Goal: Information Seeking & Learning: Learn about a topic

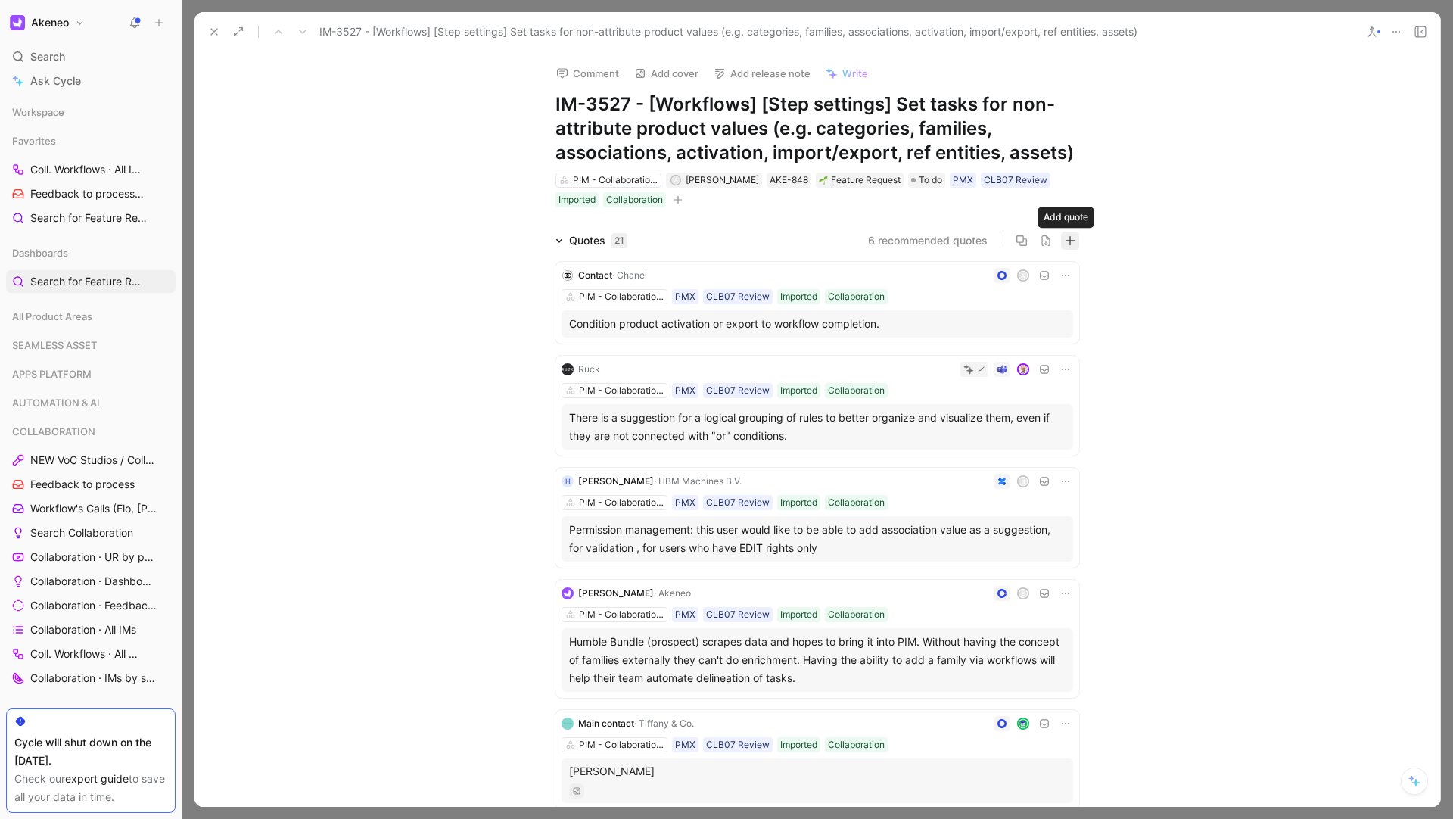
click at [1065, 242] on icon "button" at bounding box center [1070, 240] width 11 height 11
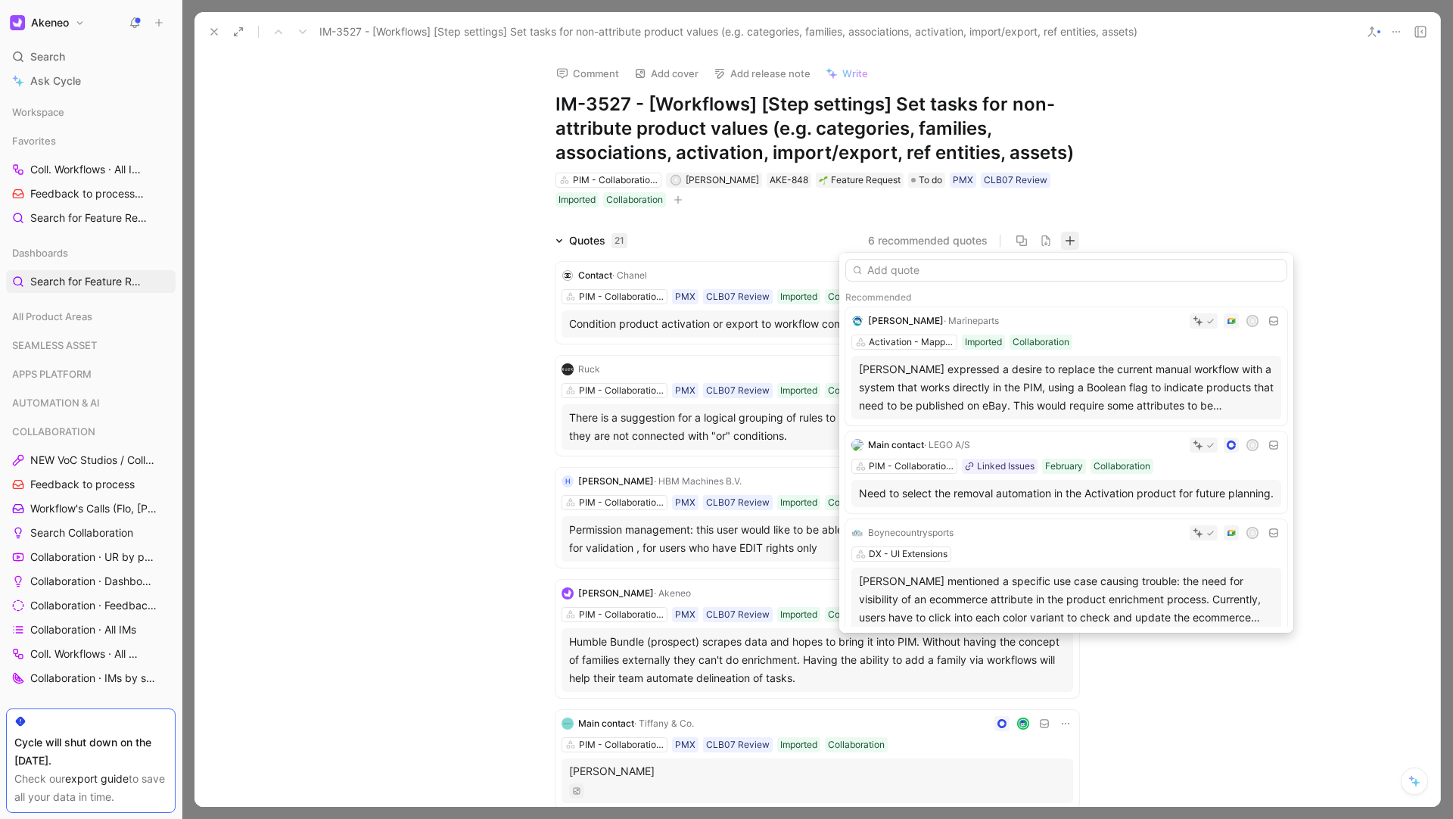
click at [1012, 272] on input "text" at bounding box center [1066, 270] width 442 height 23
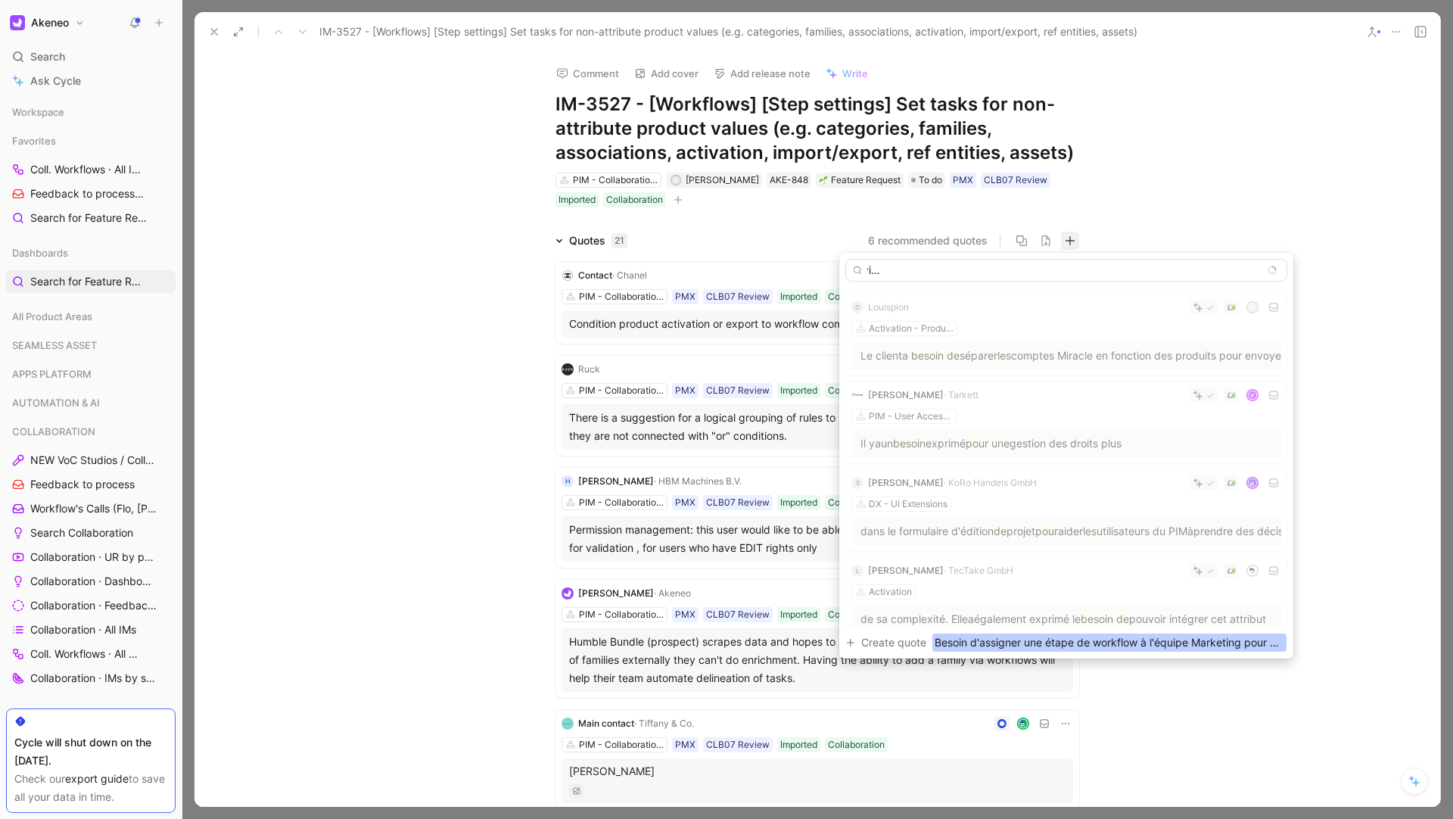
scroll to position [0, 382]
type input "Besoin d'assigner une étape de workflow à l'équipe Marketing pour q'uelle vienn…"
click at [917, 642] on span "Create quote" at bounding box center [893, 642] width 65 height 18
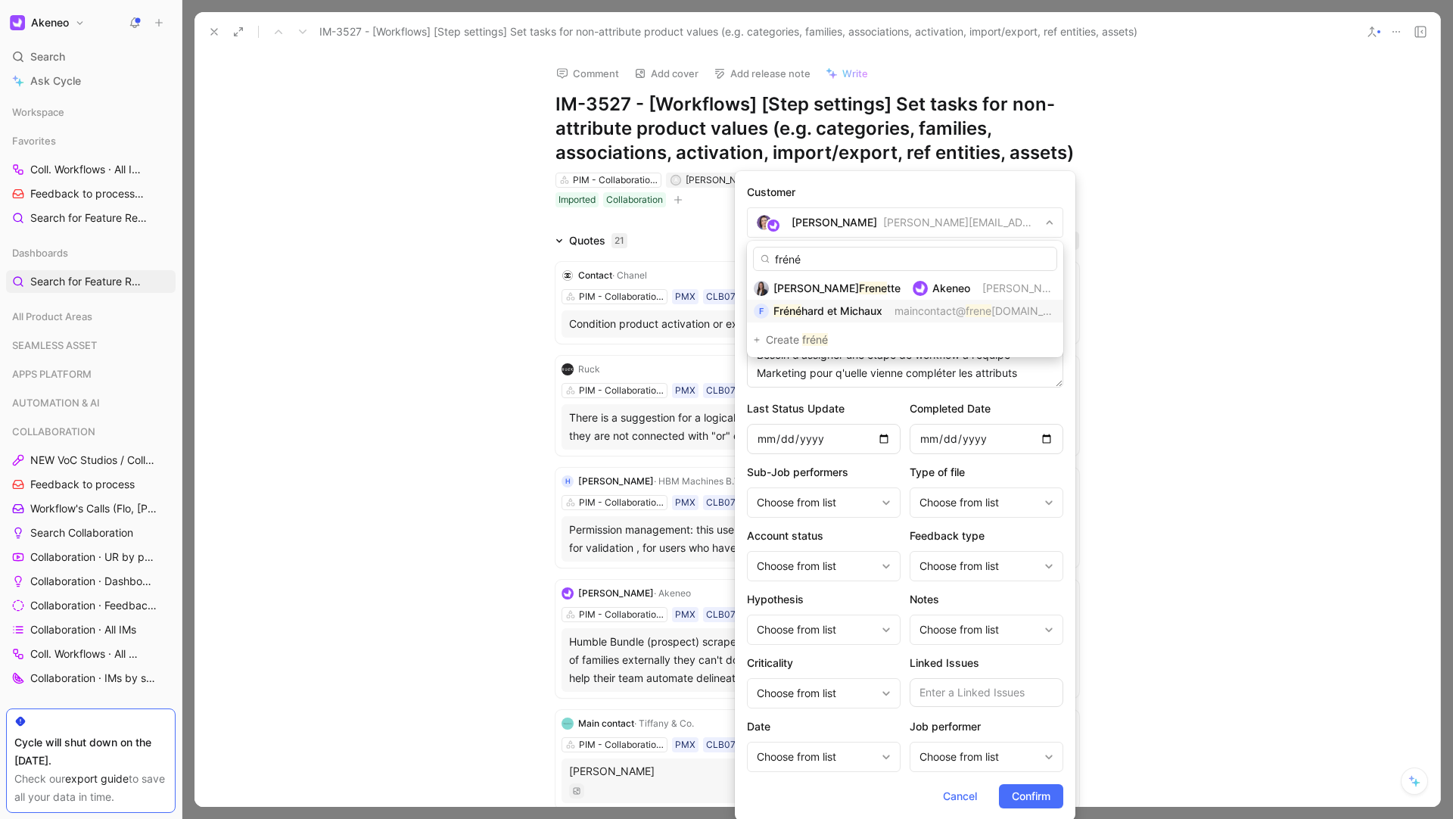
type input "fréné"
click at [847, 300] on div "F Fréné hard et Michaux maincontact@ frene hard-michaux.com" at bounding box center [905, 311] width 316 height 23
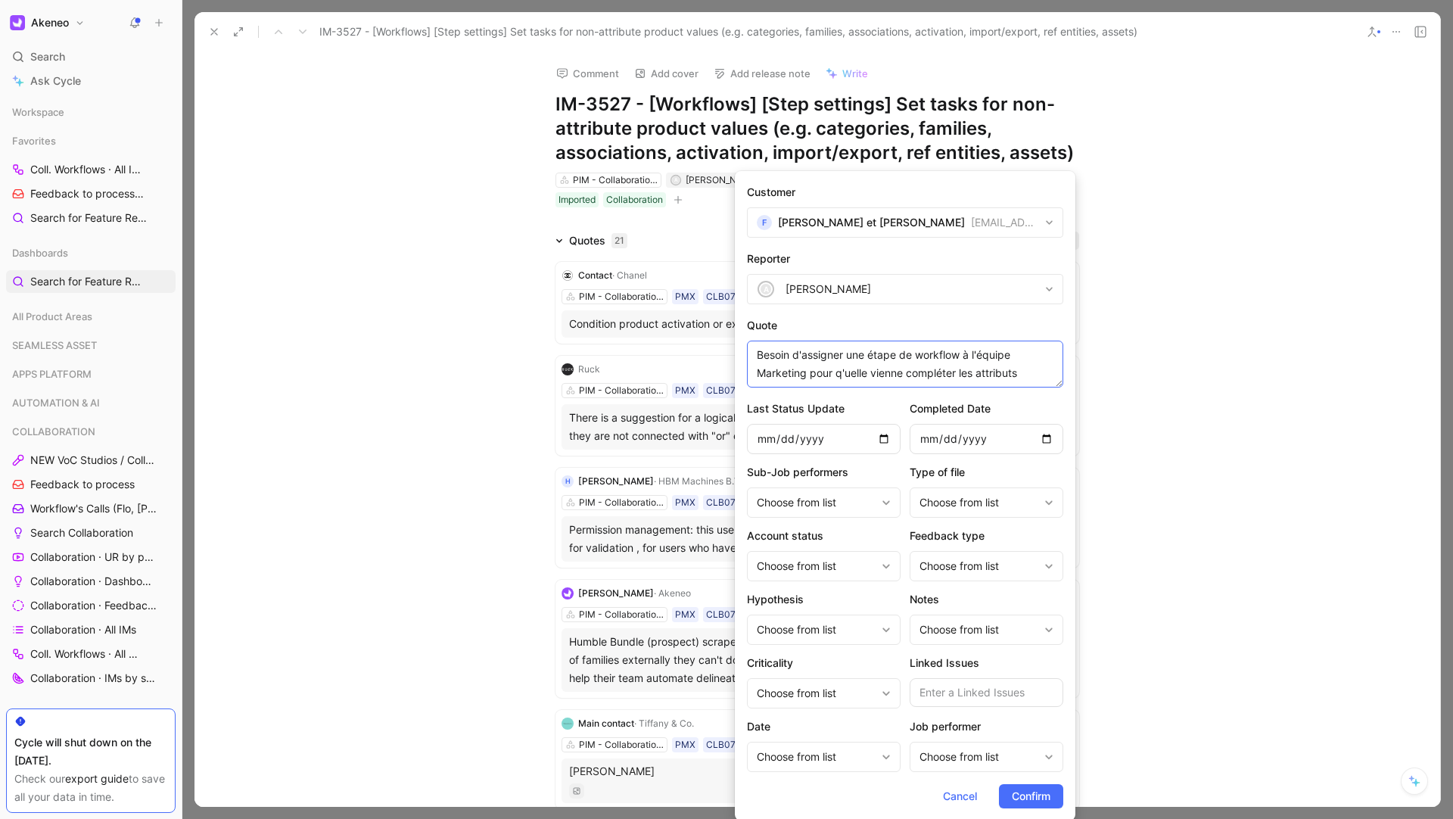
click at [1024, 376] on textarea "Besoin d'assigner une étape de workflow à l'équipe Marketing pour q'uelle vienn…" at bounding box center [905, 363] width 316 height 47
click at [856, 370] on textarea "Besoin d'assigner une étape de workflow à l'équipe Marketing pour q'uelle vienn…" at bounding box center [905, 363] width 316 height 47
click at [1015, 367] on textarea "Besoin d'assigner une étape de workflow à l'équipe Marketing pour qu'elle vienn…" at bounding box center [905, 363] width 316 height 47
paste textarea "créer une Rule pour copier le contenu des Désignations d'assets depuis l'AM ver…"
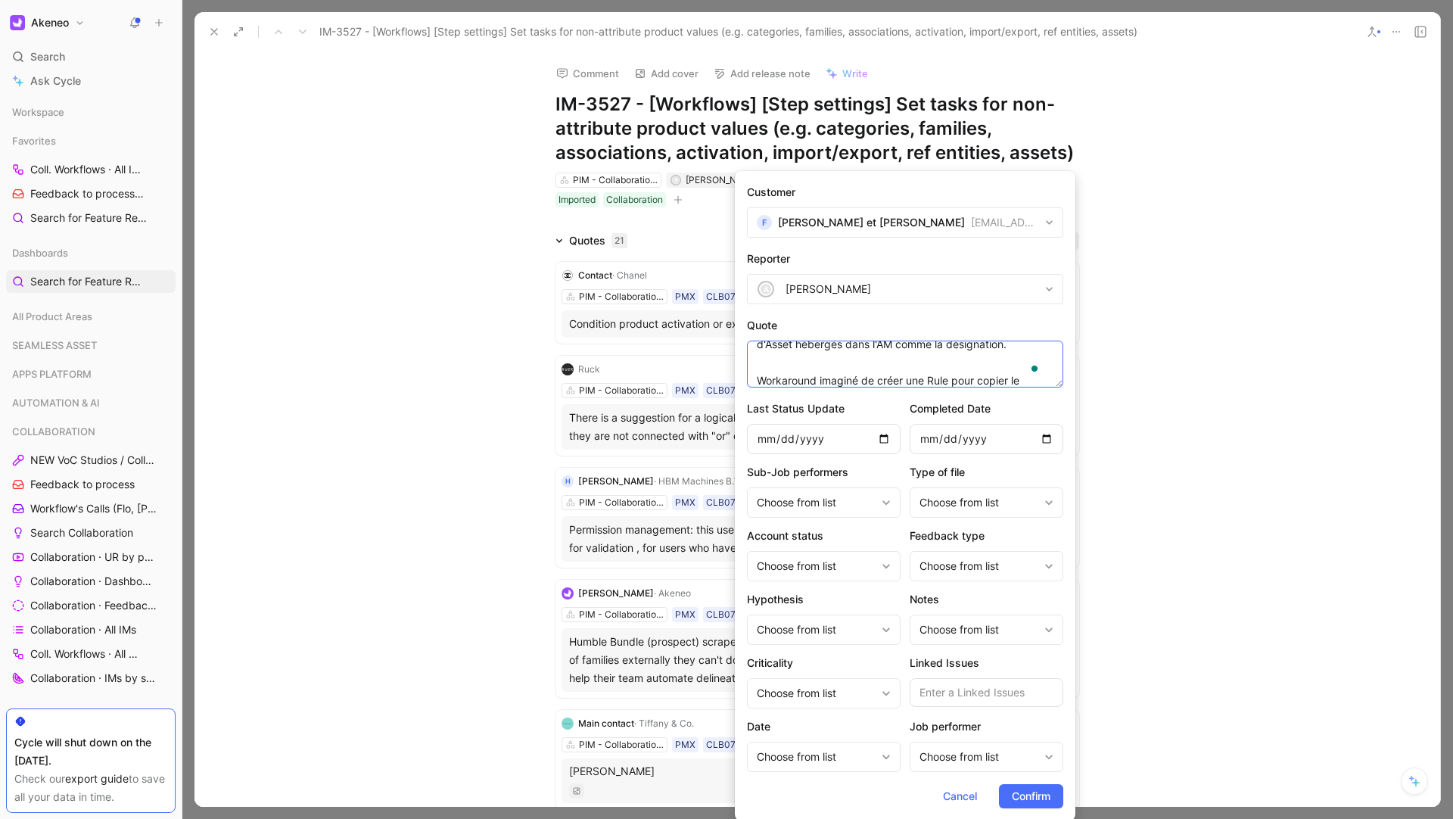
scroll to position [120, 0]
paste textarea "les assets ne sont pas accessibles dans le rules engine (pour le moment)"
type textarea "Besoin d'assigner une étape de workflow à l'équipe Marketing pour qu'elle vienn…"
click at [1013, 806] on button "Confirm" at bounding box center [1031, 796] width 64 height 24
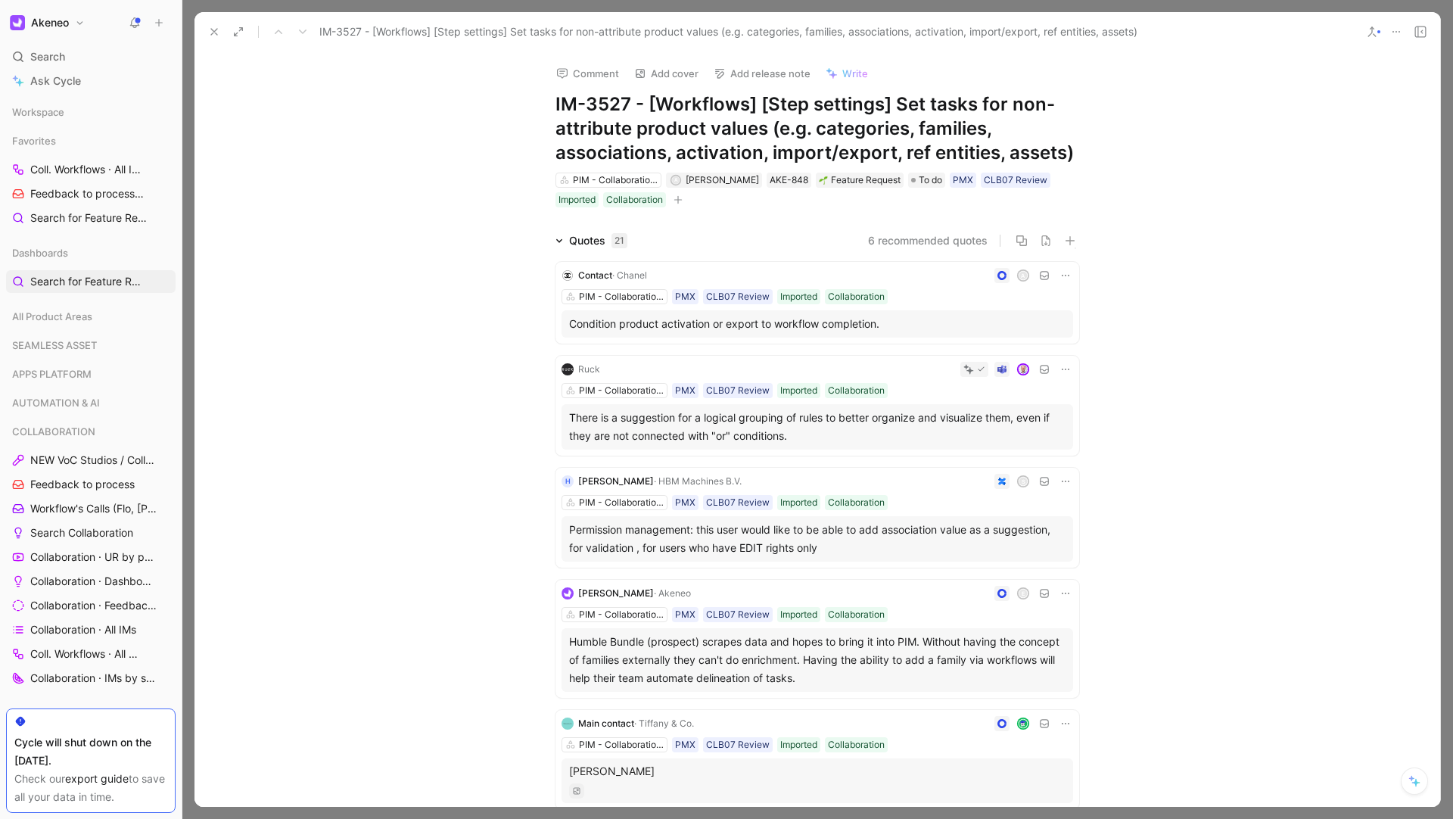
click at [671, 114] on h1 "IM-3527 - [Workflows] [Step settings] Set tasks for non-attribute product value…" at bounding box center [817, 128] width 524 height 73
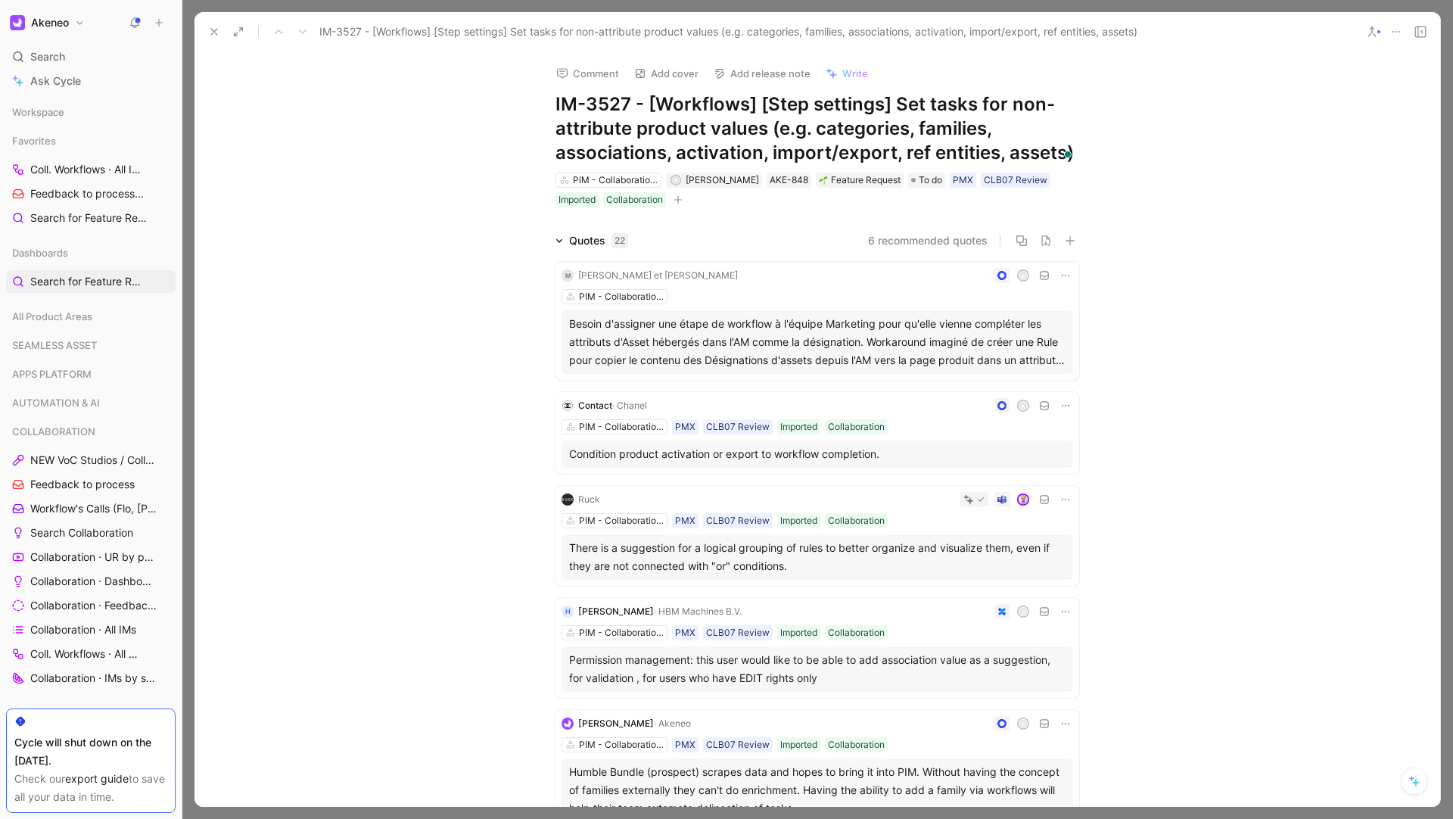
click at [671, 114] on h1 "IM-3527 - [Workflows] [Step settings] Set tasks for non-attribute product value…" at bounding box center [817, 128] width 524 height 73
copy h1 "IM-3527 - [Workflows] [Step settings] Set tasks for non-attribute product value…"
drag, startPoint x: 371, startPoint y: 149, endPoint x: 352, endPoint y: 130, distance: 26.8
click at [372, 150] on div "Comment Add cover Add release note Write IM-3527 - [Workflows] [Step settings] …" at bounding box center [816, 429] width 1245 height 755
click at [204, 31] on button at bounding box center [214, 31] width 21 height 21
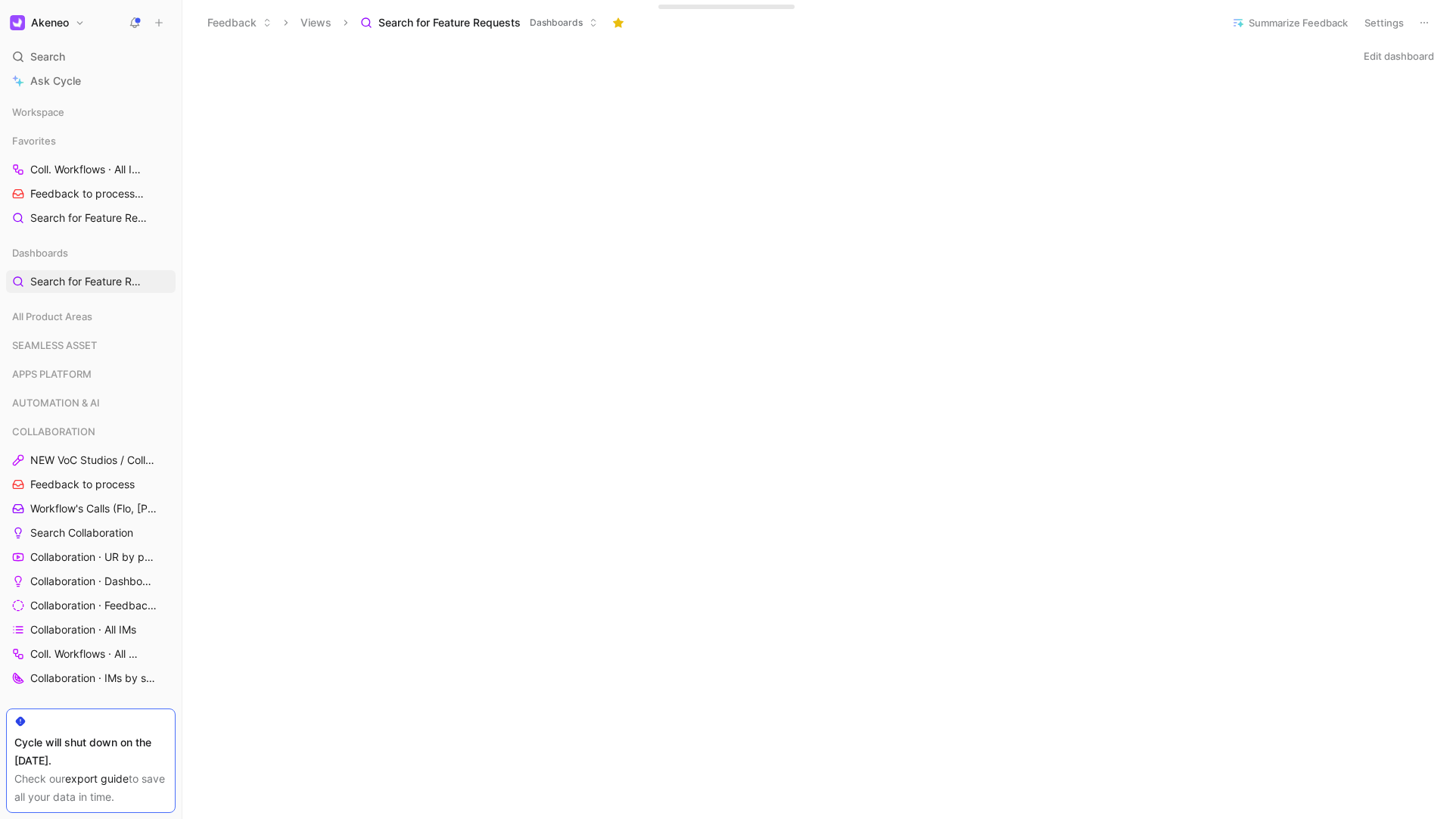
click at [842, 25] on div "Feedback Views Search for Feature Requests Dashboards" at bounding box center [706, 23] width 1015 height 26
click at [844, 26] on div "Feedback Views Search for Feature Requests Dashboards" at bounding box center [706, 23] width 1015 height 26
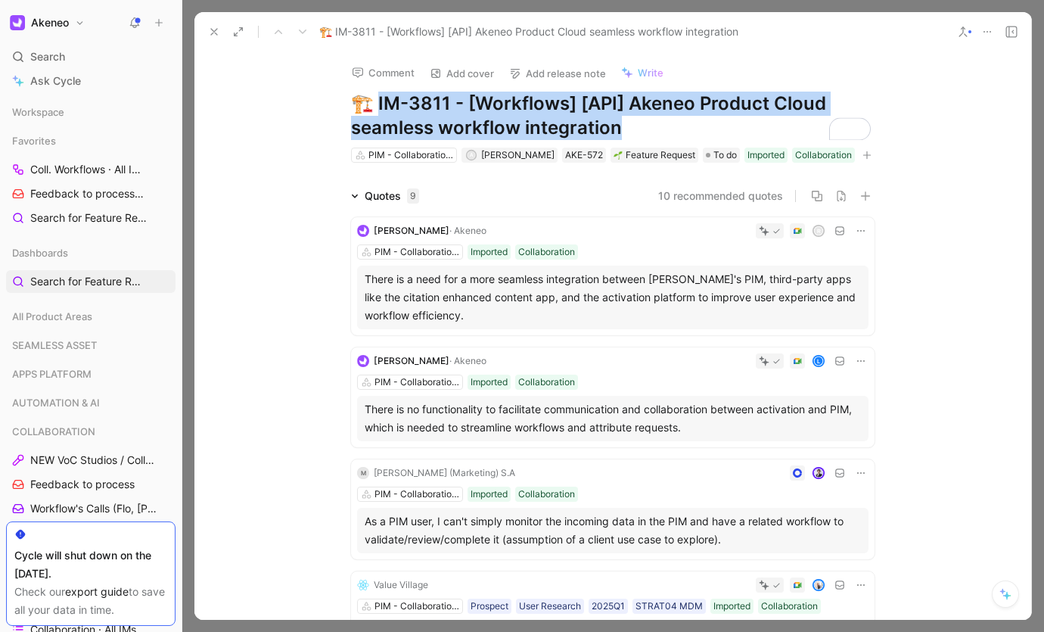
drag, startPoint x: 649, startPoint y: 129, endPoint x: 372, endPoint y: 105, distance: 278.7
click at [372, 105] on h1 "🏗️ IM-3811 - [Workflows] [API] Akeneo Product Cloud seamless workflow integrati…" at bounding box center [613, 116] width 524 height 48
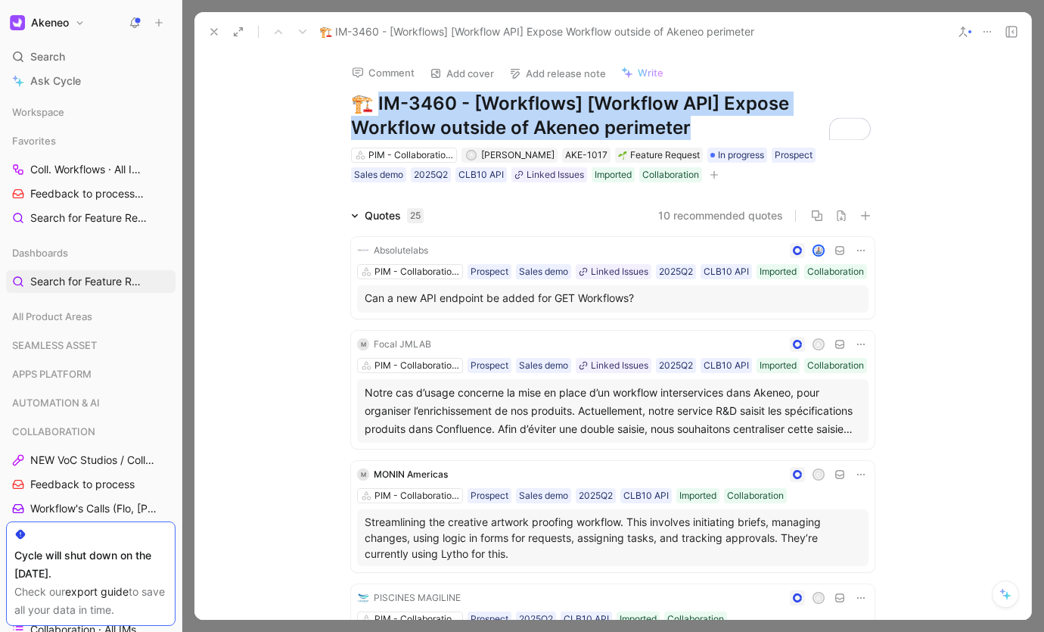
drag, startPoint x: 612, startPoint y: 129, endPoint x: 368, endPoint y: 103, distance: 245.8
click at [368, 103] on h1 "🏗️ IM-3460 - [Workflows] [Workflow API] Expose Workflow outside of Akeneo perim…" at bounding box center [613, 116] width 524 height 48
copy h1 "M-3460 - [Workflows] [Workflow API] Expose Workflow outside of Akeneo perimeter"
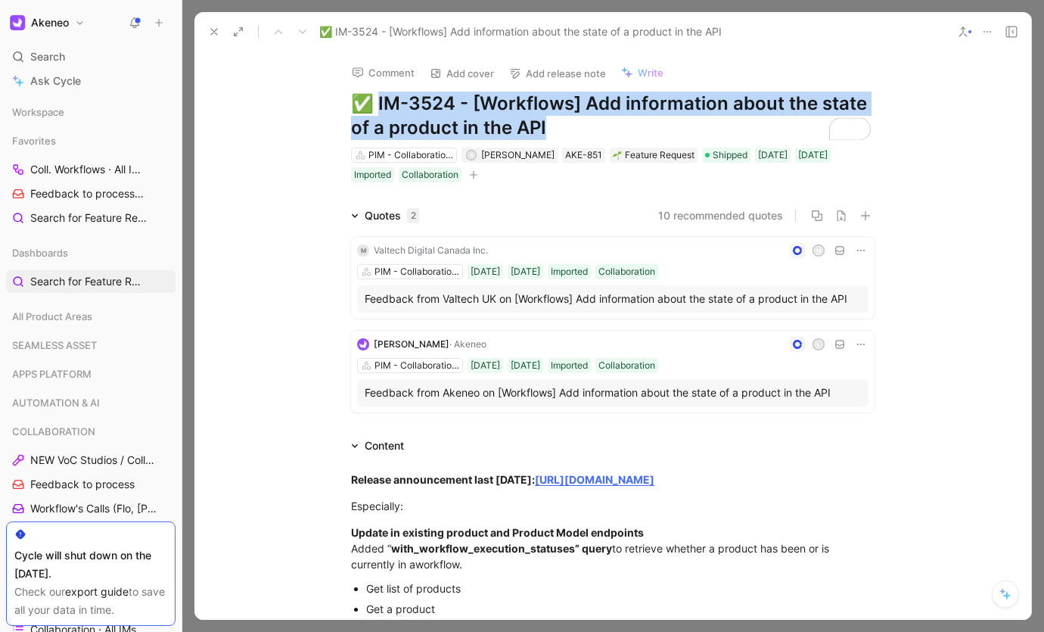
drag, startPoint x: 580, startPoint y: 125, endPoint x: 373, endPoint y: 107, distance: 208.1
click at [371, 107] on h1 "✅ IM-3524 - [Workflows] Add information about the state of a product in the API" at bounding box center [613, 116] width 524 height 48
click at [555, 118] on h1 "✅ IM-3524 - [Workflows] Add information about the state of a product in the API" at bounding box center [613, 116] width 524 height 48
drag, startPoint x: 561, startPoint y: 125, endPoint x: 407, endPoint y: 105, distance: 154.9
click at [369, 100] on h1 "✅ IM-3524 - [Workflows] Add information about the state of a product in the API" at bounding box center [613, 116] width 524 height 48
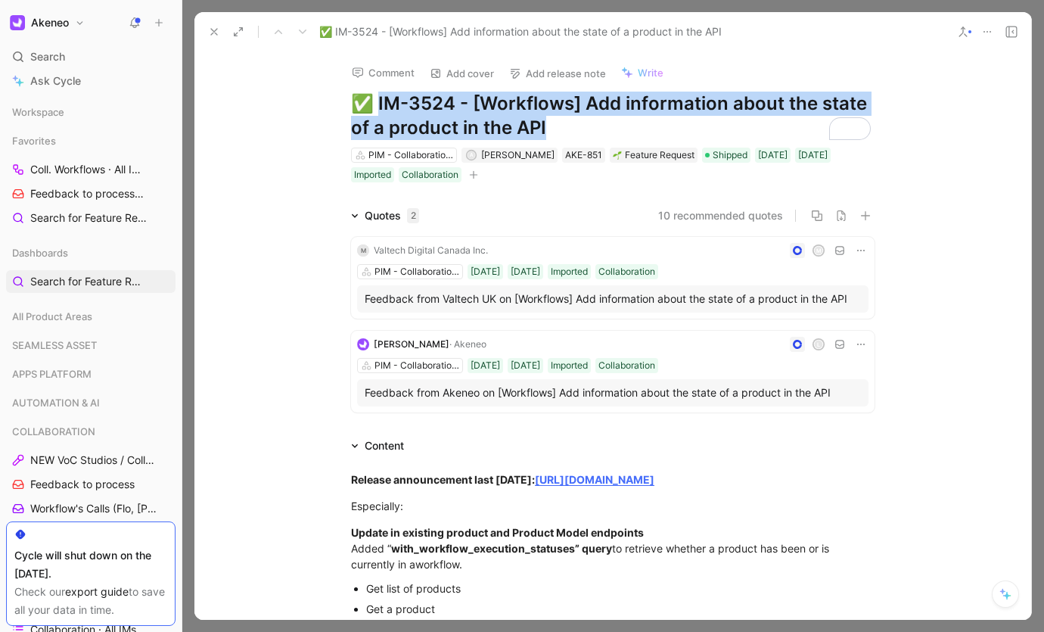
copy h1 "IM-3524 - [Workflows] Add information about the state of a product in the API"
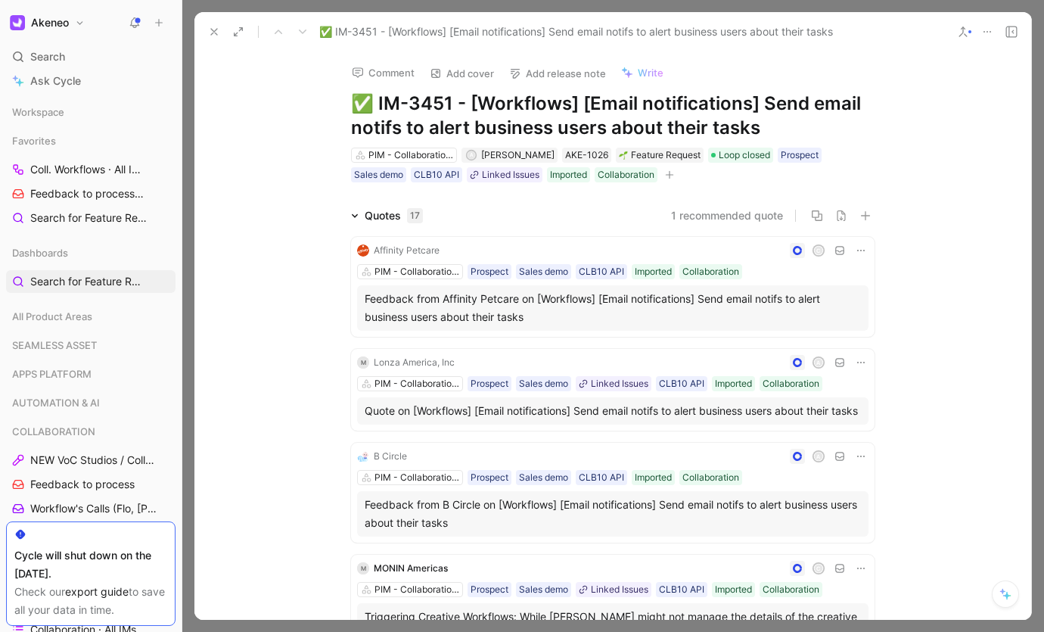
click at [633, 128] on h1 "✅ IM-3451 - [Workflows] [Email notifications] Send email notifs to alert busine…" at bounding box center [613, 116] width 524 height 48
click at [450, 105] on h1 "✅ IM-3451 - [Workflows] [Email notifications] Send email notifs to alert busine…" at bounding box center [613, 116] width 524 height 48
drag, startPoint x: 371, startPoint y: 104, endPoint x: 767, endPoint y: 123, distance: 396.9
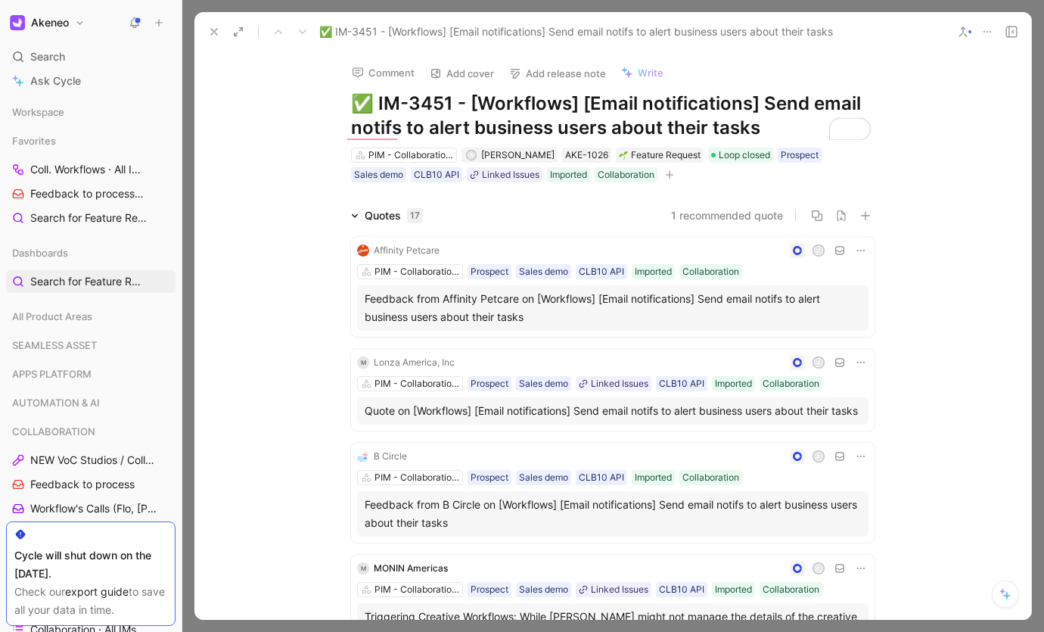
click at [767, 123] on h1 "✅ IM-3451 - [Workflows] [Email notifications] Send email notifs to alert busine…" at bounding box center [613, 116] width 524 height 48
copy h1 "IM-3451 - [Workflows] [Email notifications] Send email notifs to alert business…"
click at [392, 98] on h1 "✅ IM-3451 - [Workflows] [Email notifications] Send email notifs to alert busine…" at bounding box center [613, 116] width 524 height 48
drag, startPoint x: 444, startPoint y: 104, endPoint x: 372, endPoint y: 104, distance: 71.9
click at [372, 104] on h1 "✅ IM-3451 - [Workflows] [Email notifications] Send email notifs to alert busine…" at bounding box center [613, 116] width 524 height 48
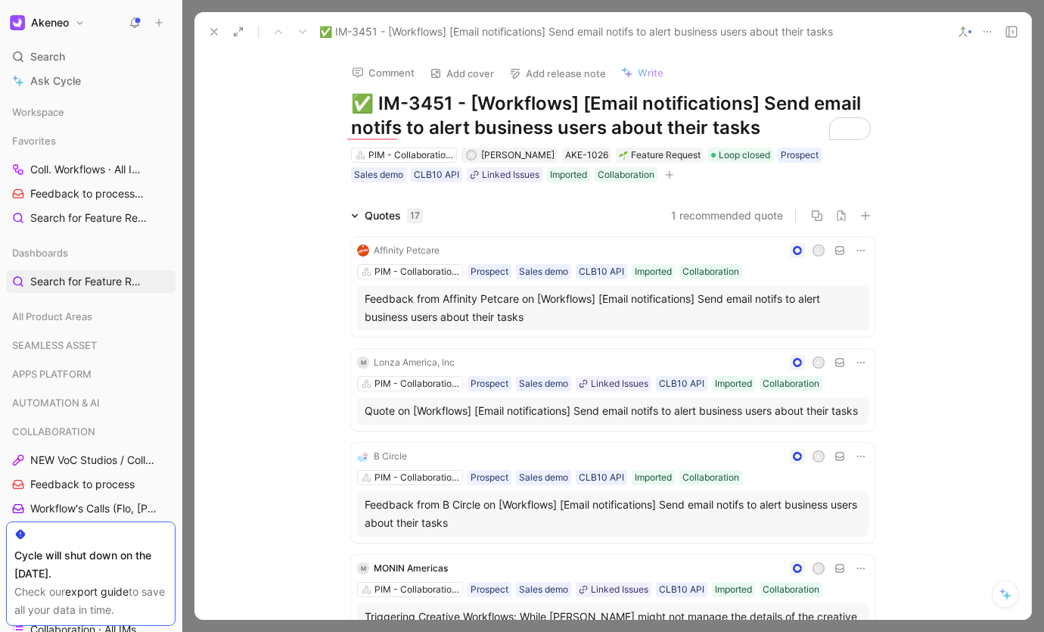
click at [775, 121] on h1 "✅ IM-3451 - [Workflows] [Email notifications] Send email notifs to alert busine…" at bounding box center [613, 116] width 524 height 48
drag, startPoint x: 765, startPoint y: 123, endPoint x: 369, endPoint y: 108, distance: 396.0
click at [369, 108] on h1 "✅ IM-3451 - [Workflows] [Email notifications] Send email notifs to alert busine…" at bounding box center [613, 116] width 524 height 48
copy h1 "IM-3451 - [Workflows] [Email notifications] Send email notifs to alert business…"
